Goal: Task Accomplishment & Management: Manage account settings

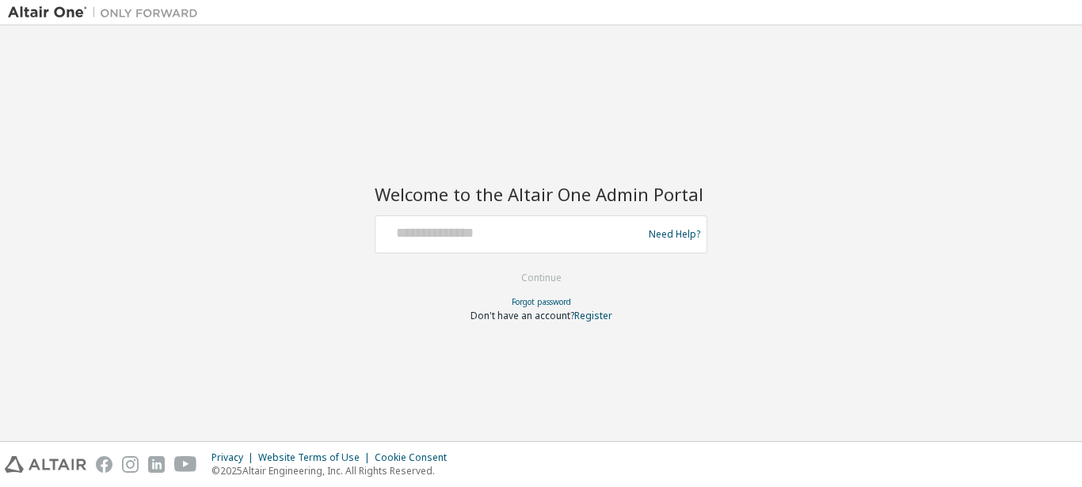
click at [488, 237] on input "text" at bounding box center [511, 230] width 259 height 23
